Goal: Find specific page/section: Find specific page/section

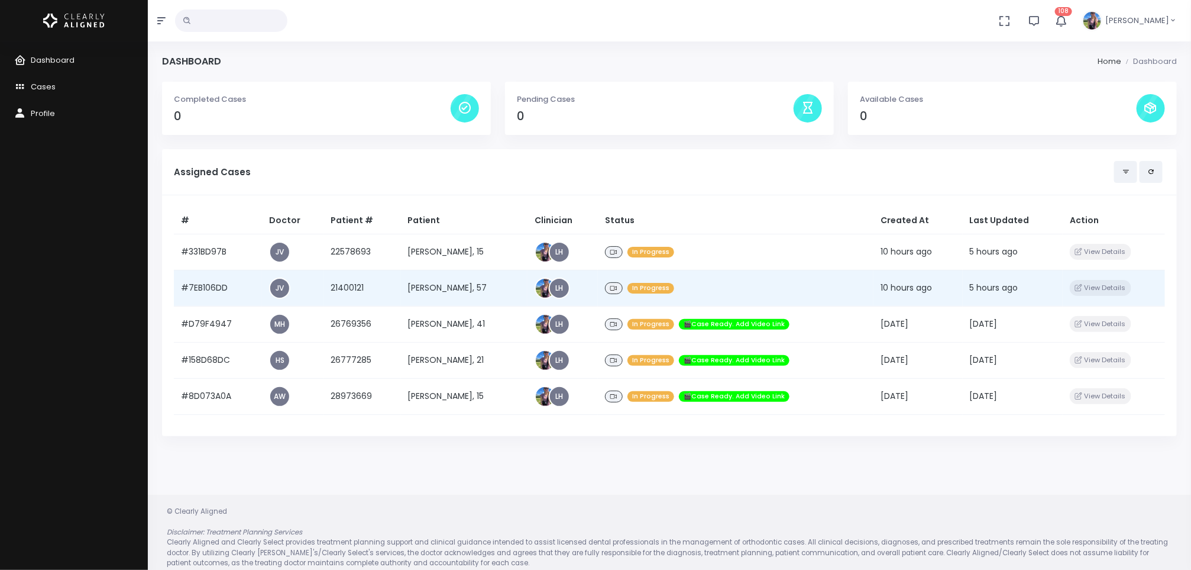
click at [417, 295] on td "[PERSON_NAME], 57" at bounding box center [464, 288] width 127 height 36
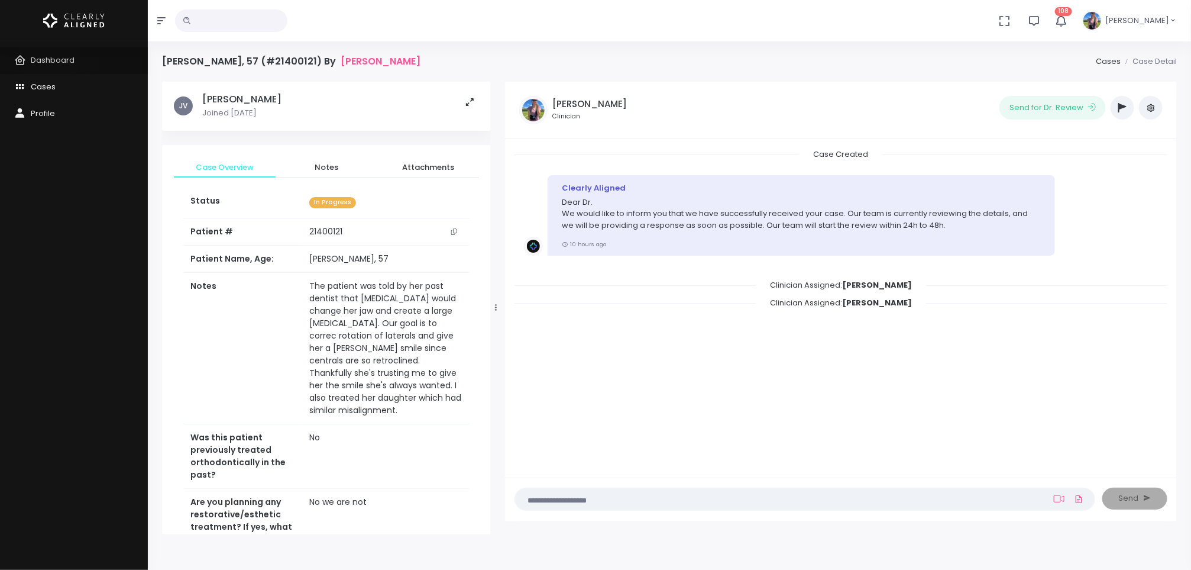
click at [50, 57] on span "Dashboard" at bounding box center [53, 59] width 44 height 11
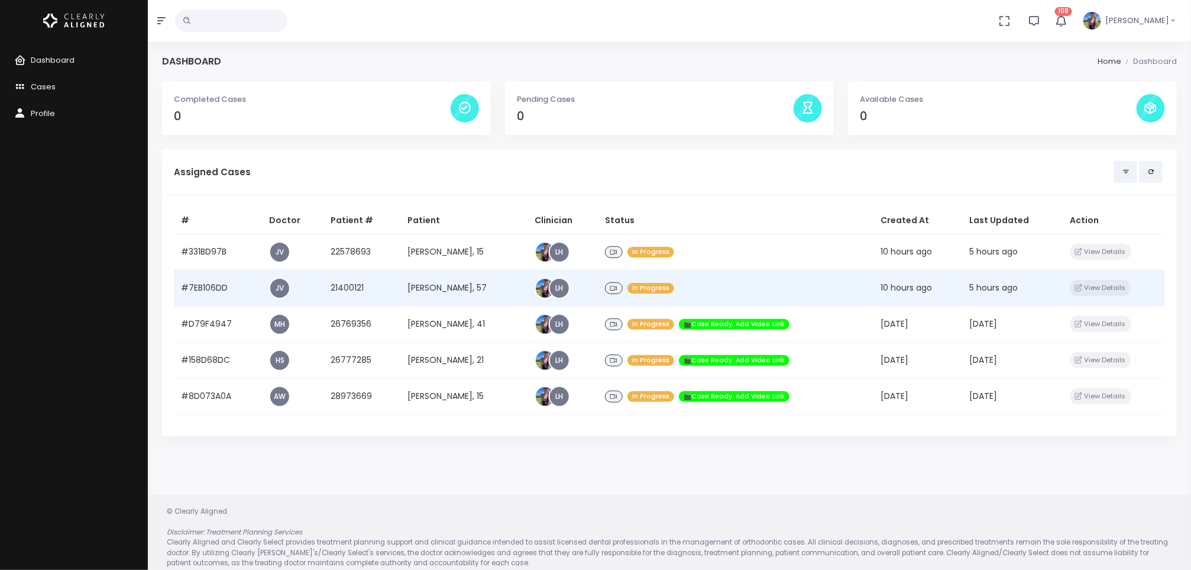
click at [417, 288] on td "[PERSON_NAME], 57" at bounding box center [464, 288] width 127 height 36
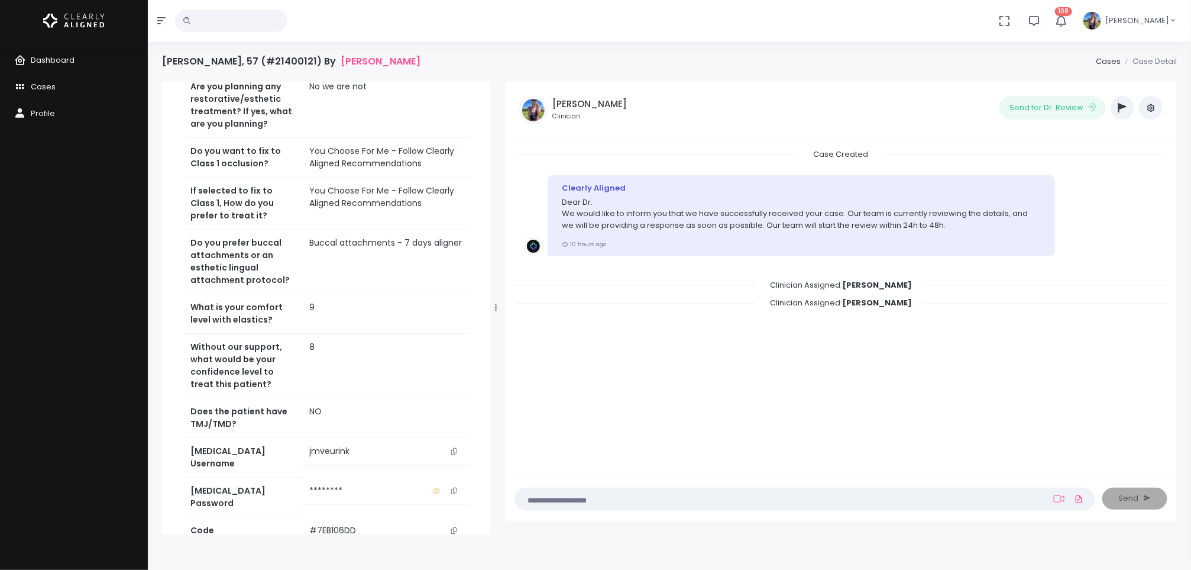
scroll to position [490, 0]
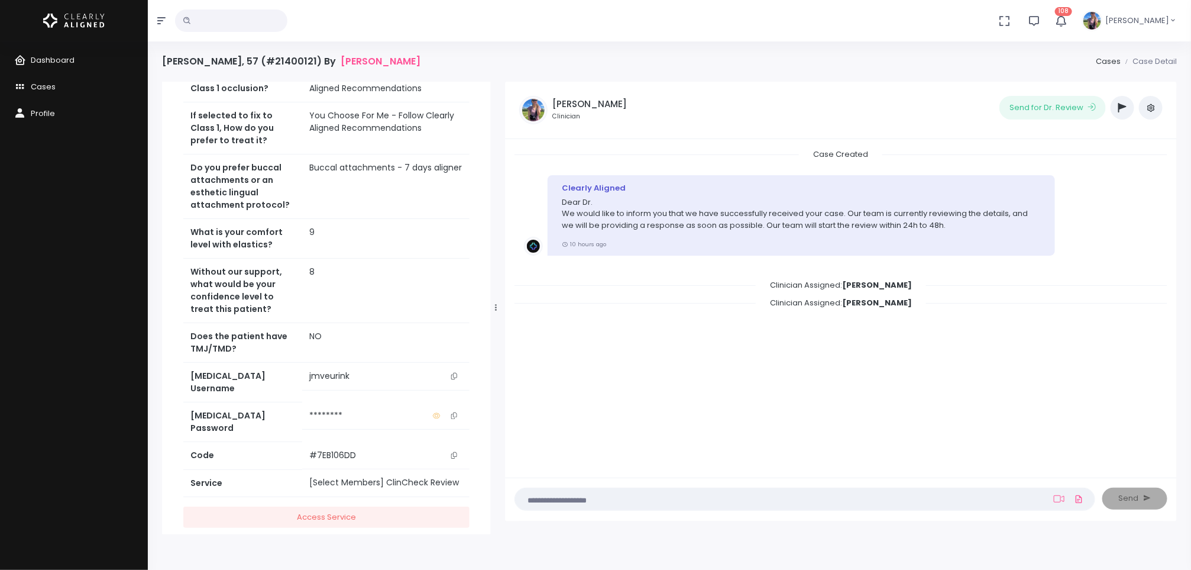
click at [454, 373] on icon "scrollable content" at bounding box center [454, 376] width 6 height 7
